Goal: Information Seeking & Learning: Check status

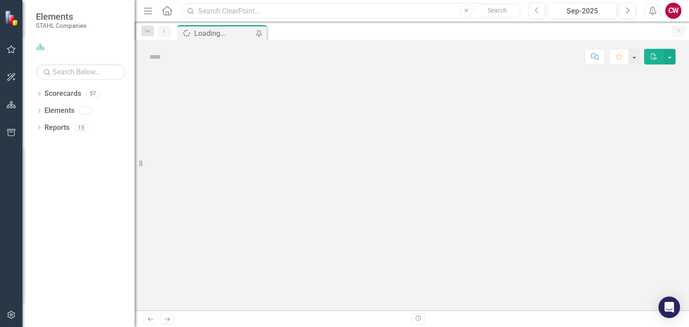
click at [248, 6] on input "text" at bounding box center [352, 11] width 340 height 16
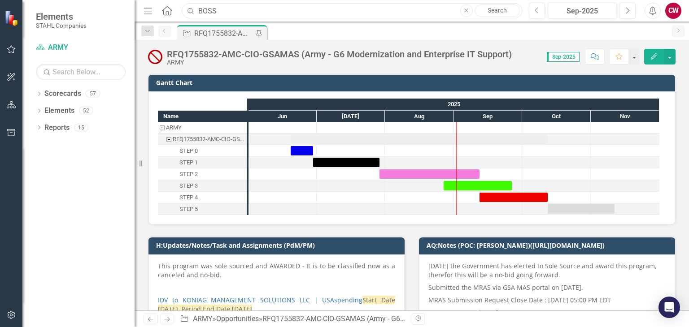
drag, startPoint x: 235, startPoint y: 12, endPoint x: 187, endPoint y: 10, distance: 48.0
click at [187, 10] on div "Search BOSS Close Search" at bounding box center [349, 11] width 340 height 16
paste input "RFQ1759877-BOSS-HUDOIG-GSAMA"
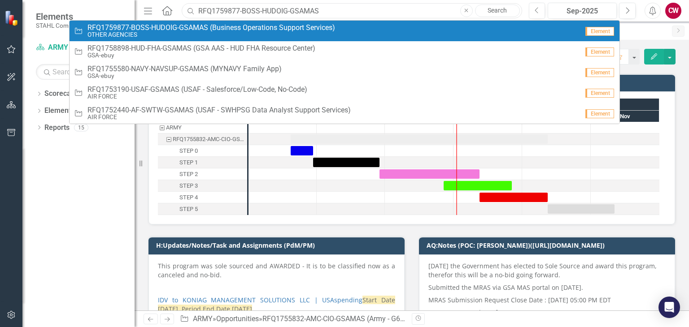
type input "RFQ1759877-BOSS-HUDOIG-GSAMAS"
click at [222, 35] on small "OTHER AGENCIES" at bounding box center [211, 34] width 248 height 7
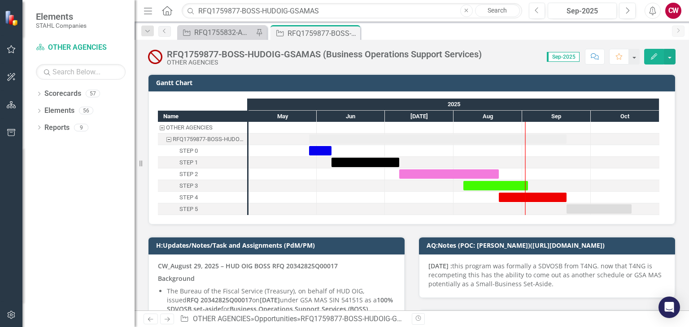
scroll to position [90, 0]
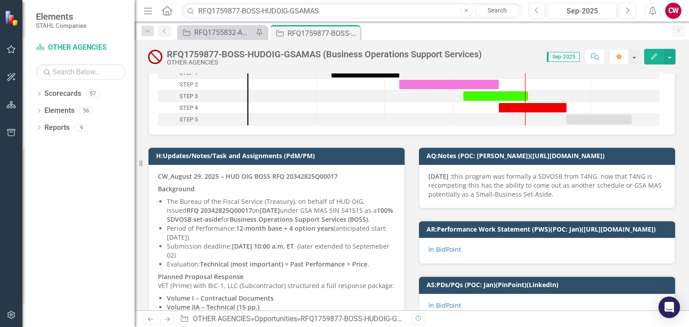
click at [190, 187] on strong "Background" at bounding box center [176, 189] width 37 height 9
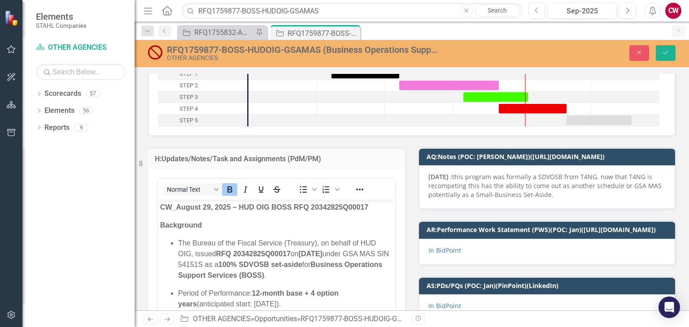
scroll to position [0, 0]
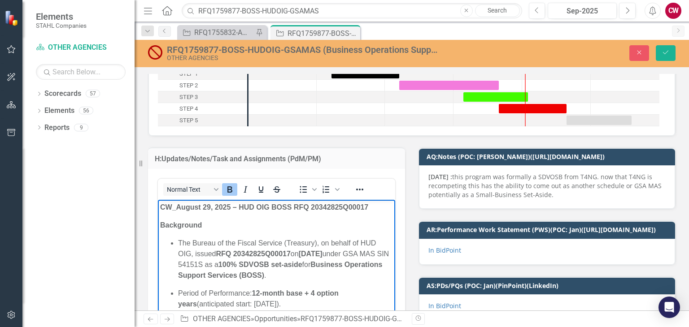
click at [162, 208] on strong "CW_August 29, 2025 – HUD OIG BOSS RFQ 20342825Q00017" at bounding box center [264, 208] width 208 height 8
click at [161, 208] on strong "CW_August 29, 2025 – HUD OIG BOSS RFQ 20342825Q00017" at bounding box center [264, 208] width 208 height 8
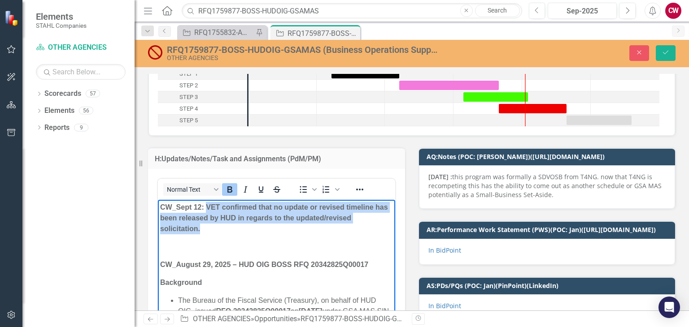
drag, startPoint x: 216, startPoint y: 239, endPoint x: 207, endPoint y: 209, distance: 31.2
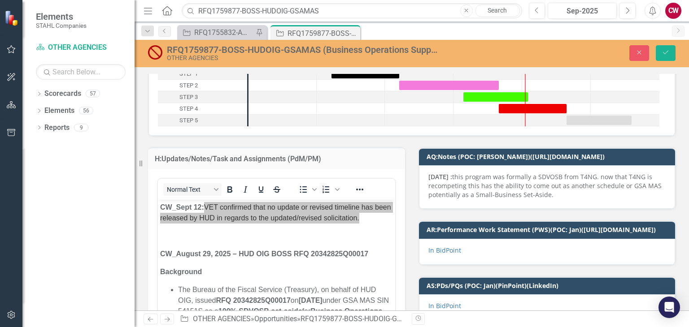
drag, startPoint x: 146, startPoint y: 234, endPoint x: 39, endPoint y: 14, distance: 244.3
click at [146, 234] on div "H:Updates/Notes/Task and Assignments (PdM/PM) Normal Text To open the popup, pr…" at bounding box center [276, 263] width 270 height 255
click at [669, 54] on button "Save" at bounding box center [666, 53] width 20 height 16
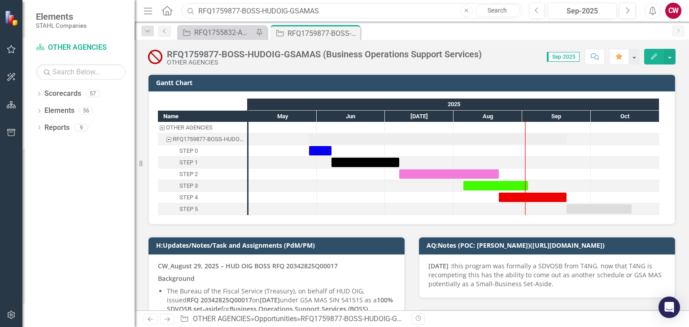
drag, startPoint x: 343, startPoint y: 7, endPoint x: 199, endPoint y: 12, distance: 143.6
click at [199, 12] on input "RFQ1759877-BOSS-HUDOIG-GSAMAS" at bounding box center [352, 11] width 340 height 16
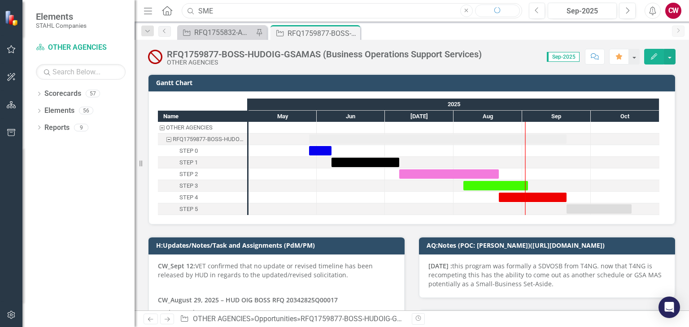
click at [200, 11] on input "SME" at bounding box center [352, 11] width 340 height 16
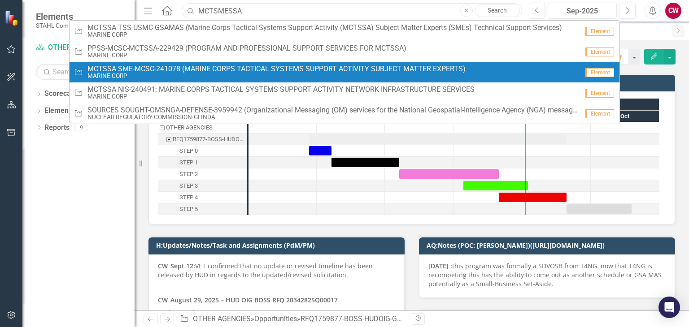
type input "MCTSMESSA"
click at [196, 70] on span "MCTSSA SME-MCSC-241078 (MARINE CORPS TACTICAL SYSTEMS SUPPORT ACTIVITY SUBJECT …" at bounding box center [276, 69] width 378 height 8
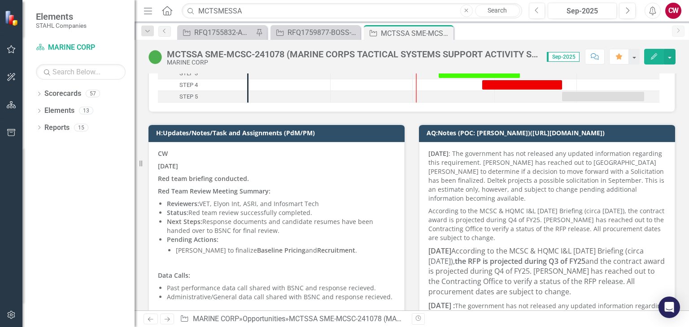
scroll to position [45, 0]
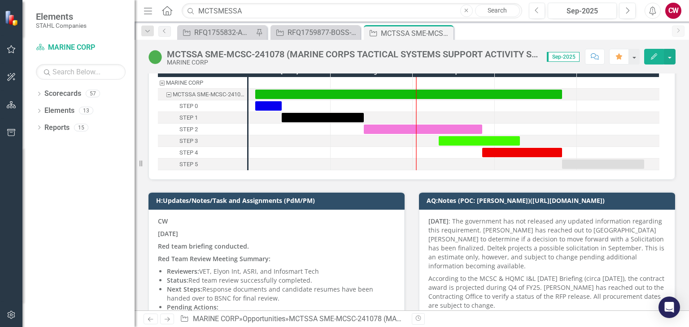
click at [187, 220] on p "CW" at bounding box center [276, 222] width 237 height 11
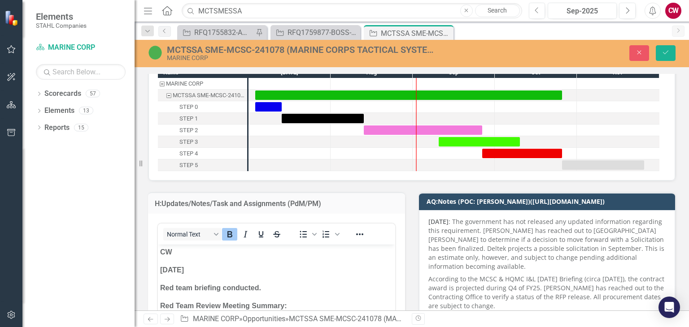
scroll to position [0, 0]
click at [162, 254] on strong "CW" at bounding box center [166, 252] width 12 height 8
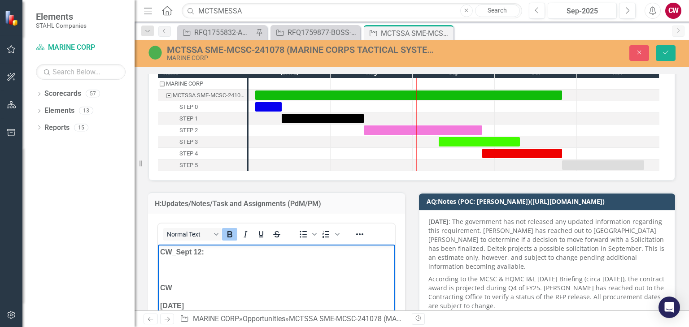
click at [220, 253] on p "CW_Sept 12:" at bounding box center [276, 252] width 233 height 11
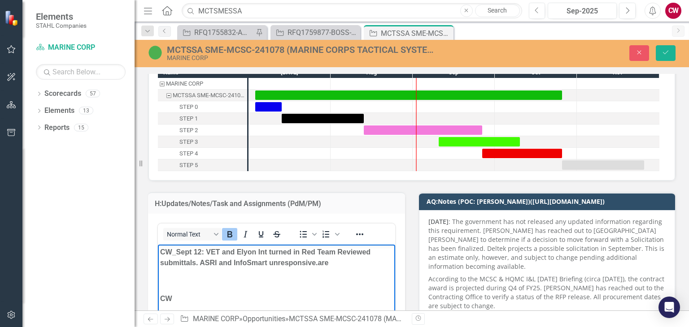
drag, startPoint x: 329, startPoint y: 261, endPoint x: 317, endPoint y: 265, distance: 13.3
click at [317, 265] on strong "CW_Sept 12: VET and Elyon Int turned in Red Team Reviewed submittals. ASRI and …" at bounding box center [265, 257] width 210 height 18
click at [271, 263] on strong "CW_Sept 12: VET and Elyon Int turned in Red Team Reviewed submittals. ASRI and …" at bounding box center [265, 257] width 210 height 18
click at [292, 284] on p "Rich Text Area. Press ALT-0 for help." at bounding box center [276, 281] width 233 height 11
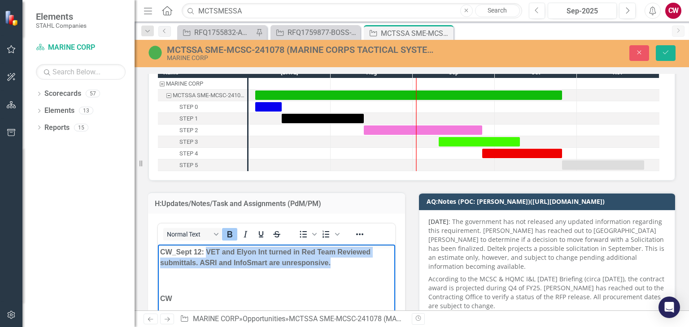
drag, startPoint x: 339, startPoint y: 264, endPoint x: 207, endPoint y: 252, distance: 131.9
click at [207, 252] on p "CW_Sept 12: VET and Elyon Int turned in Red Team Reviewed submittals. ASRI and …" at bounding box center [276, 258] width 233 height 22
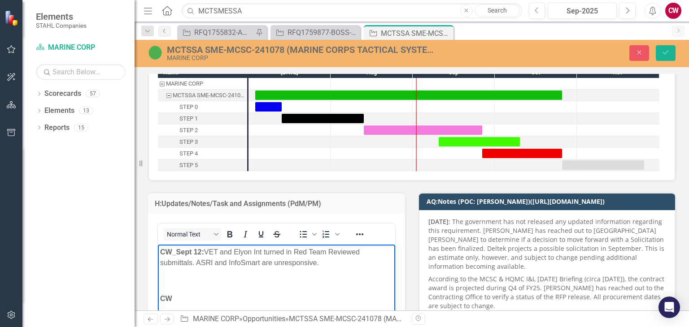
click at [319, 264] on p "CW_Sept 12: VET and Elyon Int turned in Red Team Reviewed submittals. ASRI and …" at bounding box center [276, 258] width 233 height 22
click at [317, 265] on p "CW_Sept 12: VET and Elyon Int turned in Red Team Reviewed submittals. ASRI and …" at bounding box center [276, 258] width 233 height 22
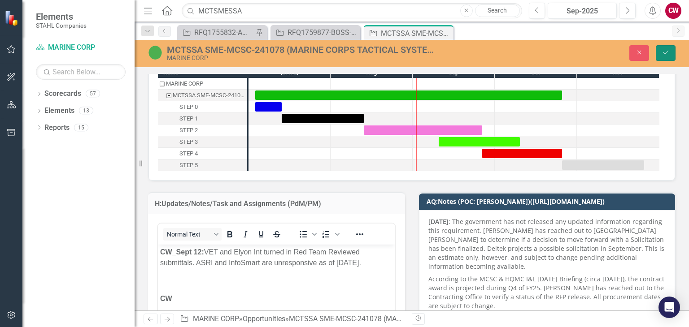
click at [665, 52] on icon "Save" at bounding box center [665, 52] width 8 height 6
